Goal: Browse casually: Explore the website without a specific task or goal

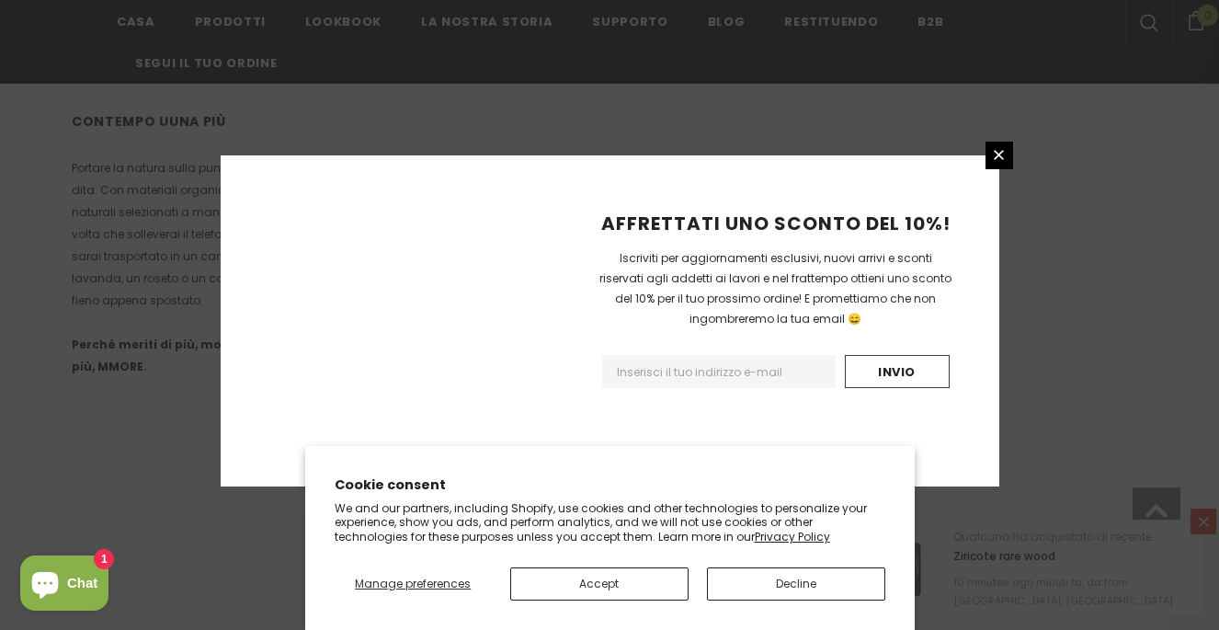
scroll to position [1293, 0]
